Goal: Information Seeking & Learning: Learn about a topic

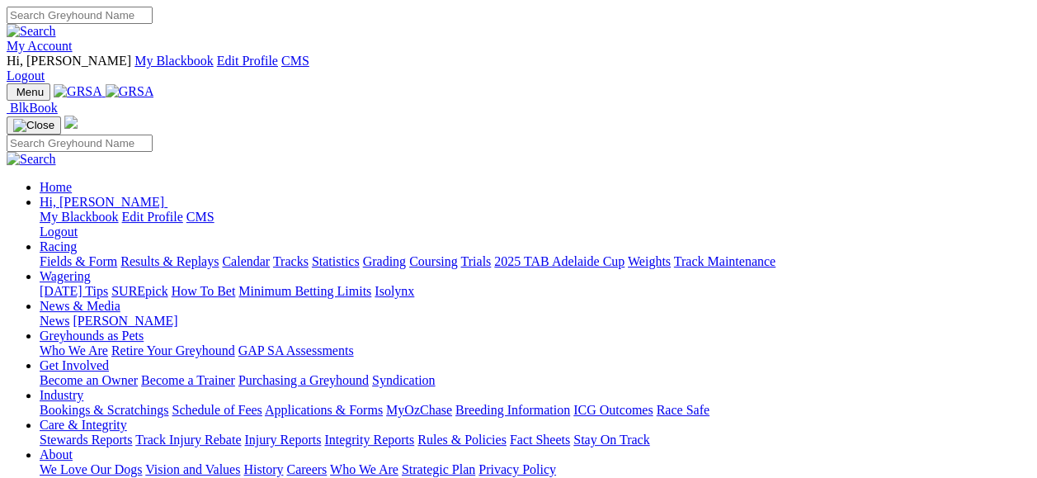
click at [69, 254] on link "Fields & Form" at bounding box center [79, 261] width 78 height 14
